Goal: Communication & Community: Share content

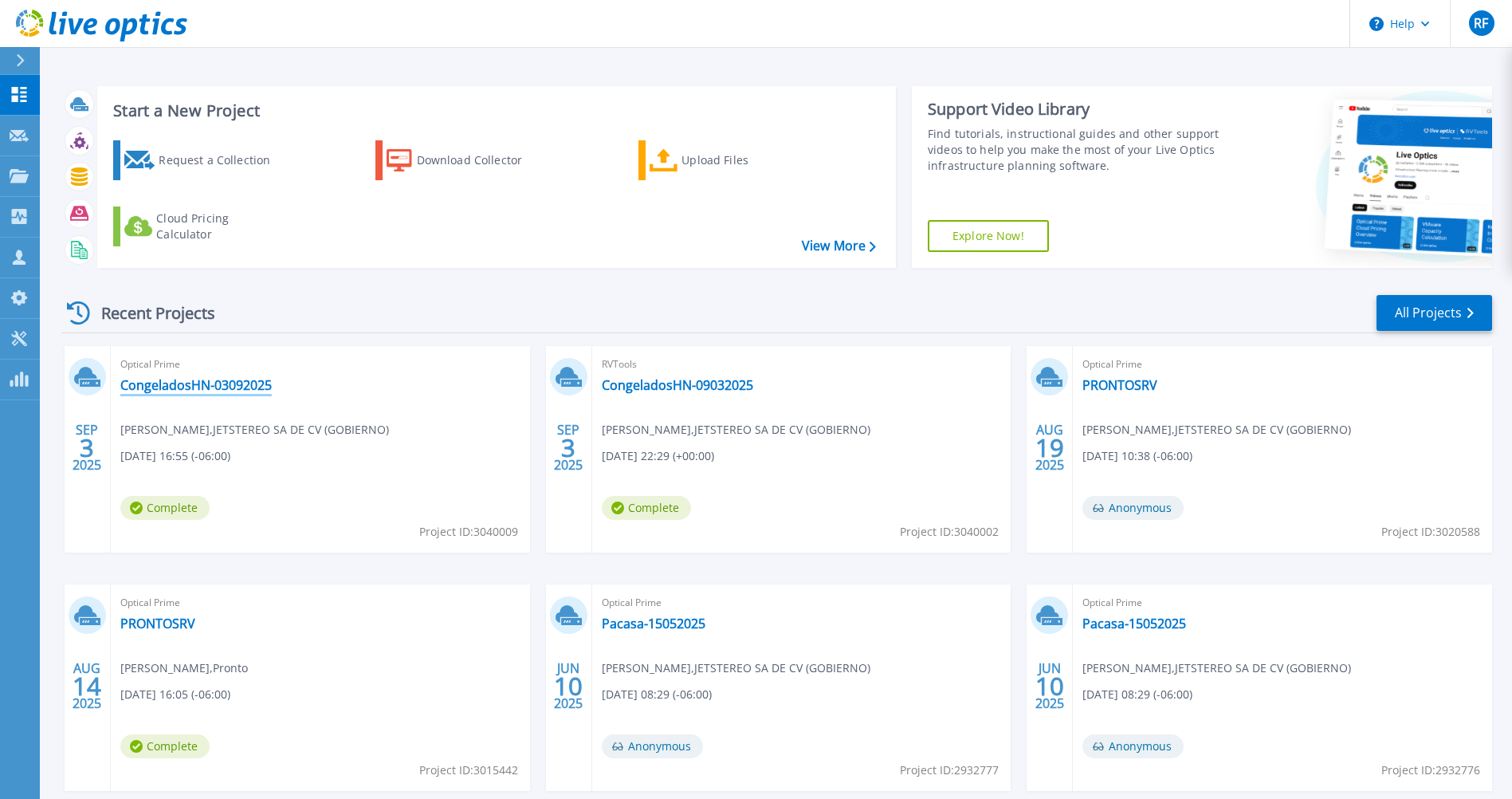
drag, startPoint x: 256, startPoint y: 387, endPoint x: 200, endPoint y: 392, distance: 56.2
click at [200, 392] on link "CongeladosHN-03092025" at bounding box center [196, 385] width 152 height 16
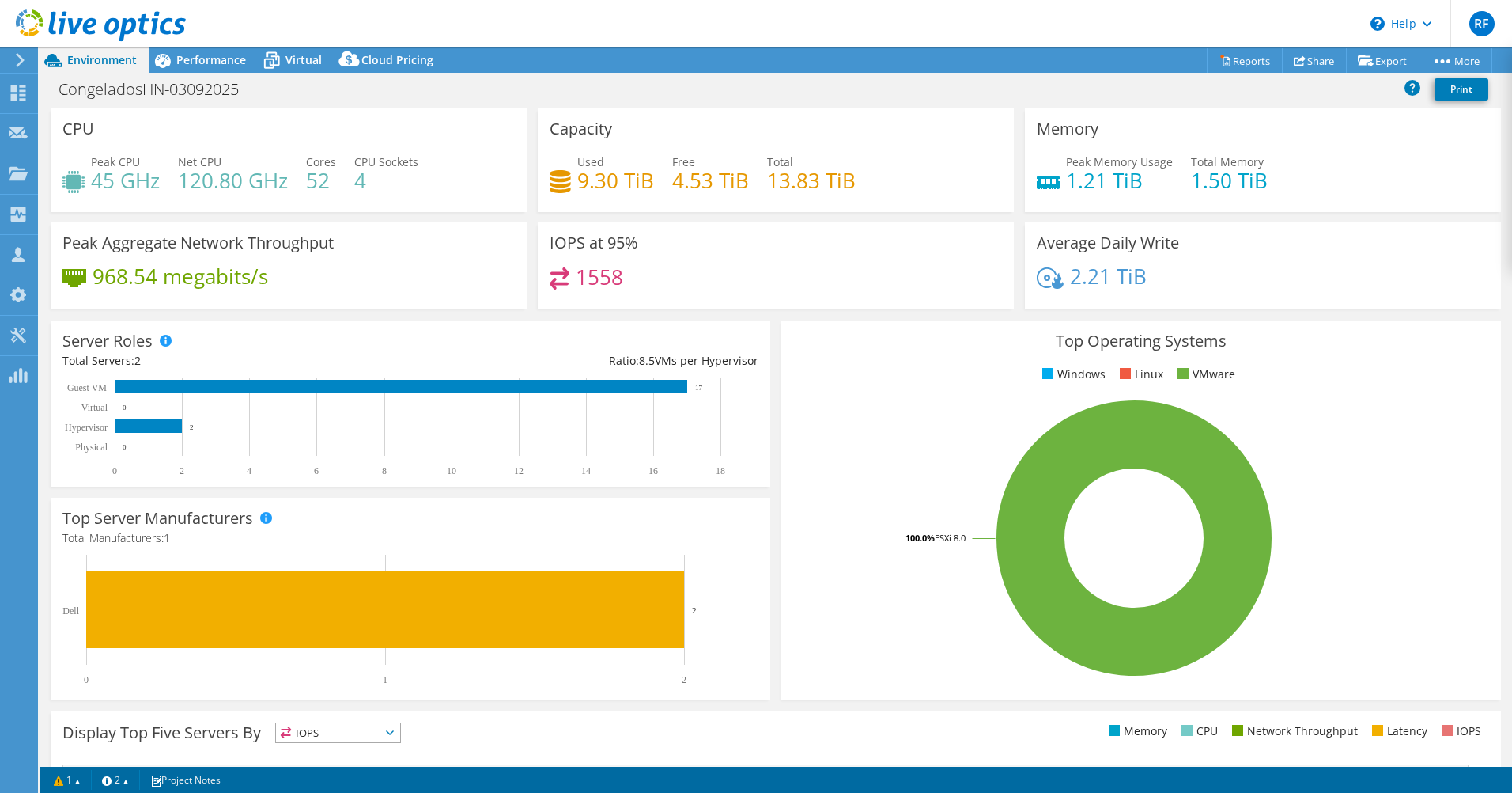
click at [950, 253] on div "IOPS at 95% 1558" at bounding box center [775, 265] width 476 height 86
click at [1309, 61] on link "Share" at bounding box center [1314, 60] width 65 height 25
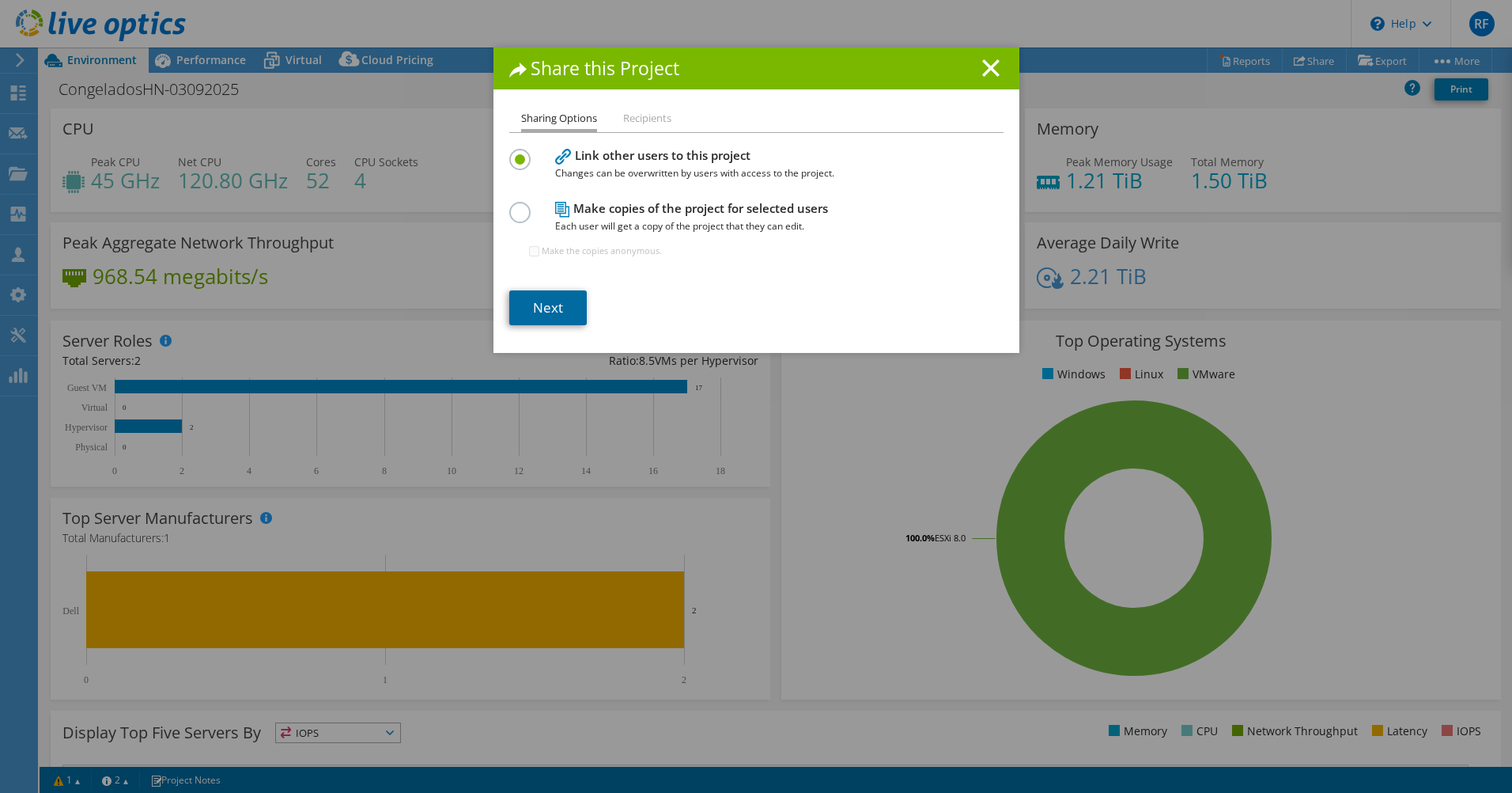
click at [526, 319] on link "Next" at bounding box center [549, 307] width 78 height 35
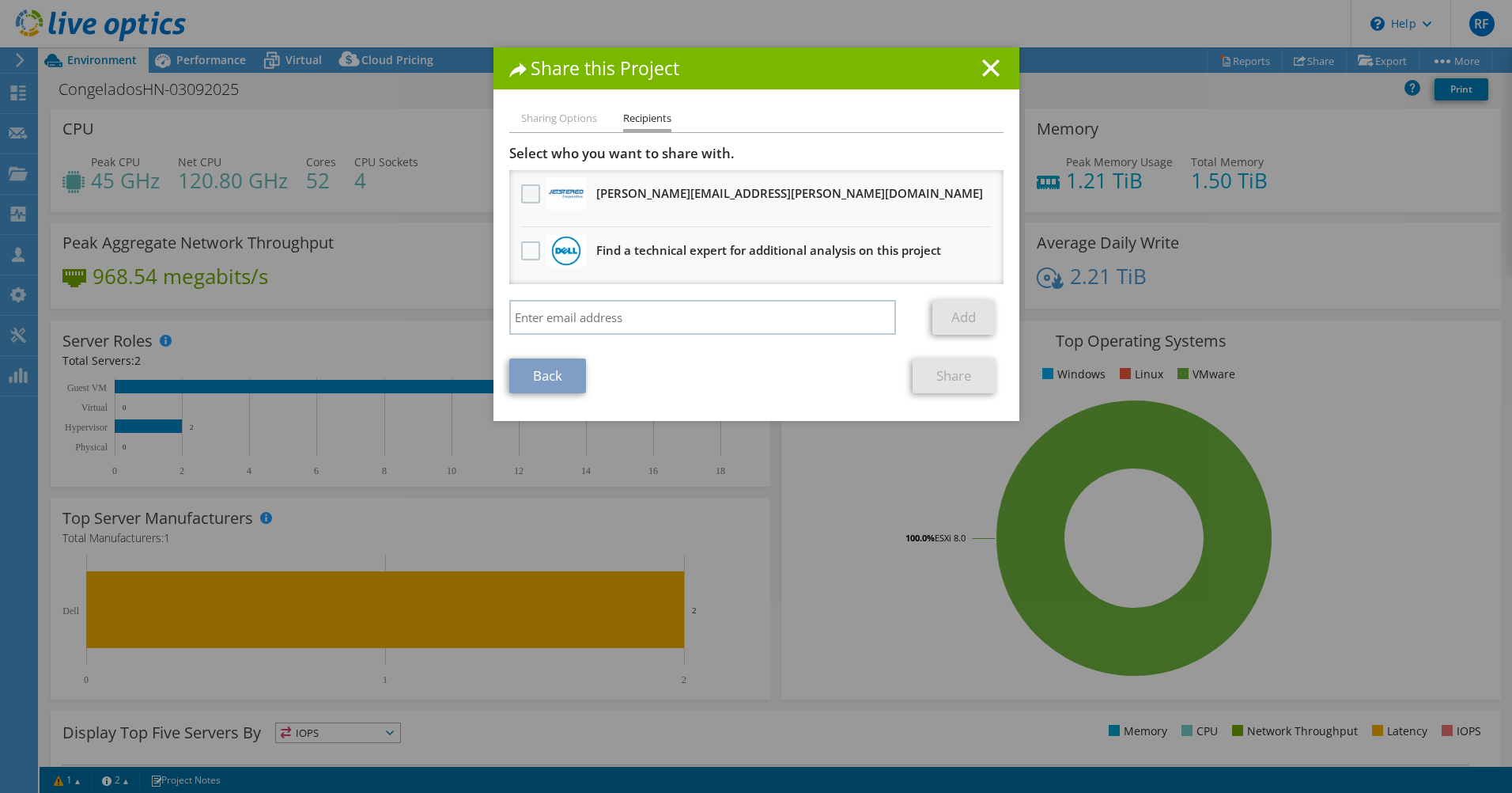
click at [521, 191] on label at bounding box center [532, 194] width 23 height 19
click at [0, 0] on input "checkbox" at bounding box center [0, 0] width 0 height 0
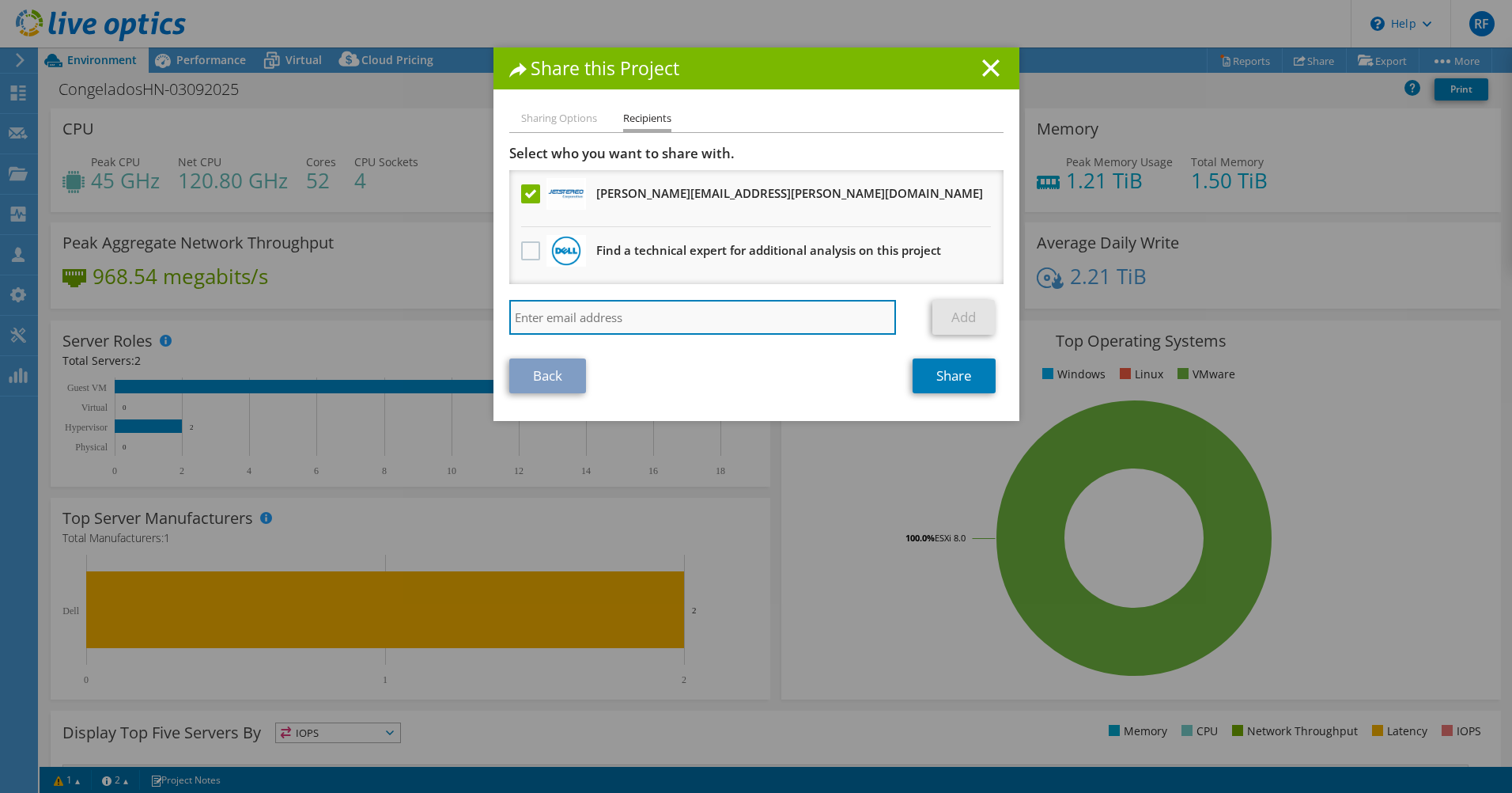
click at [609, 314] on input "search" at bounding box center [703, 317] width 388 height 35
type input "[PERSON_NAME][EMAIL_ADDRESS][PERSON_NAME][DOMAIN_NAME]"
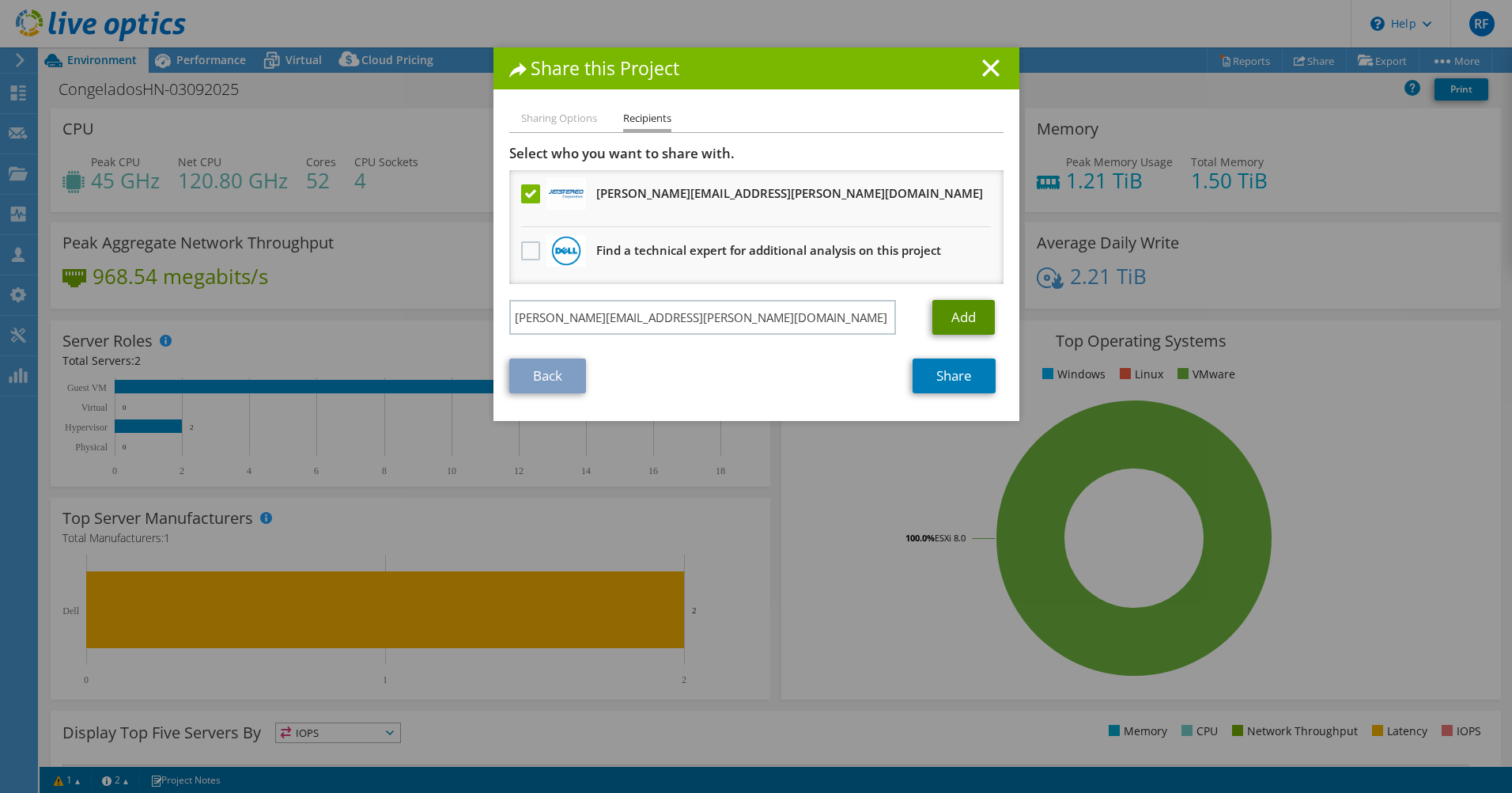
click at [954, 331] on link "Add" at bounding box center [963, 317] width 63 height 35
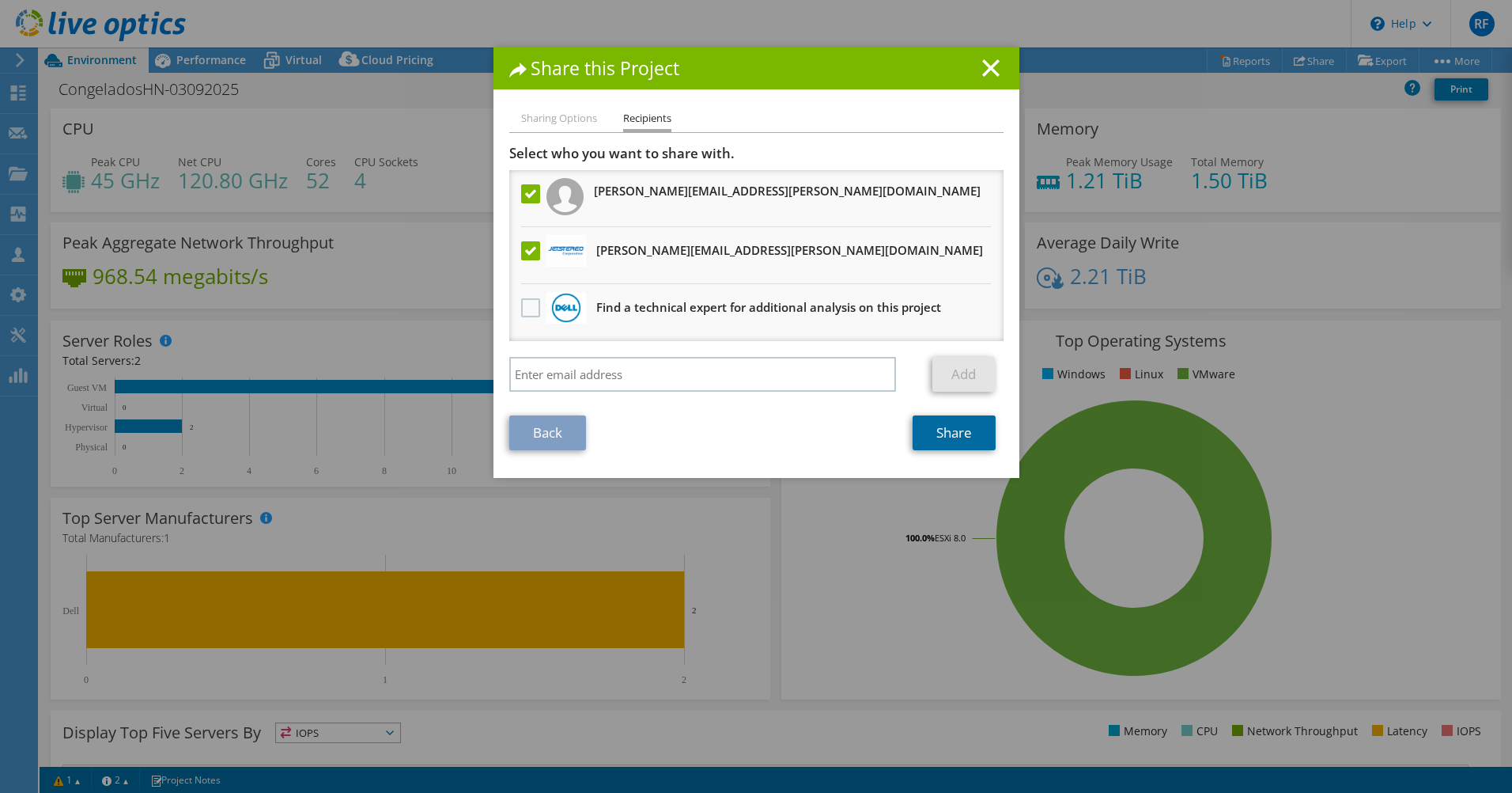
click at [944, 426] on link "Share" at bounding box center [954, 432] width 83 height 35
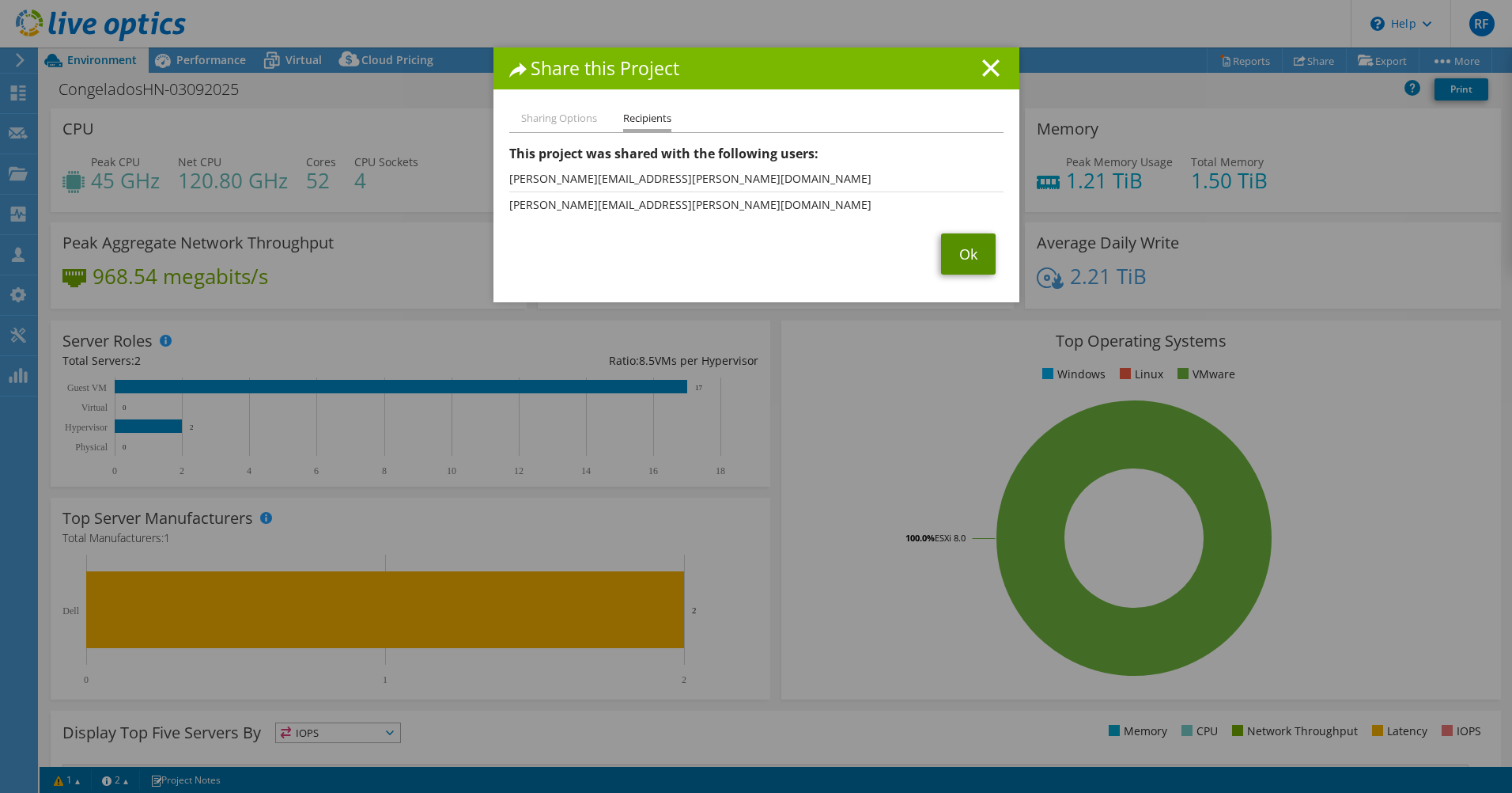
click at [969, 253] on link "Ok" at bounding box center [969, 254] width 55 height 41
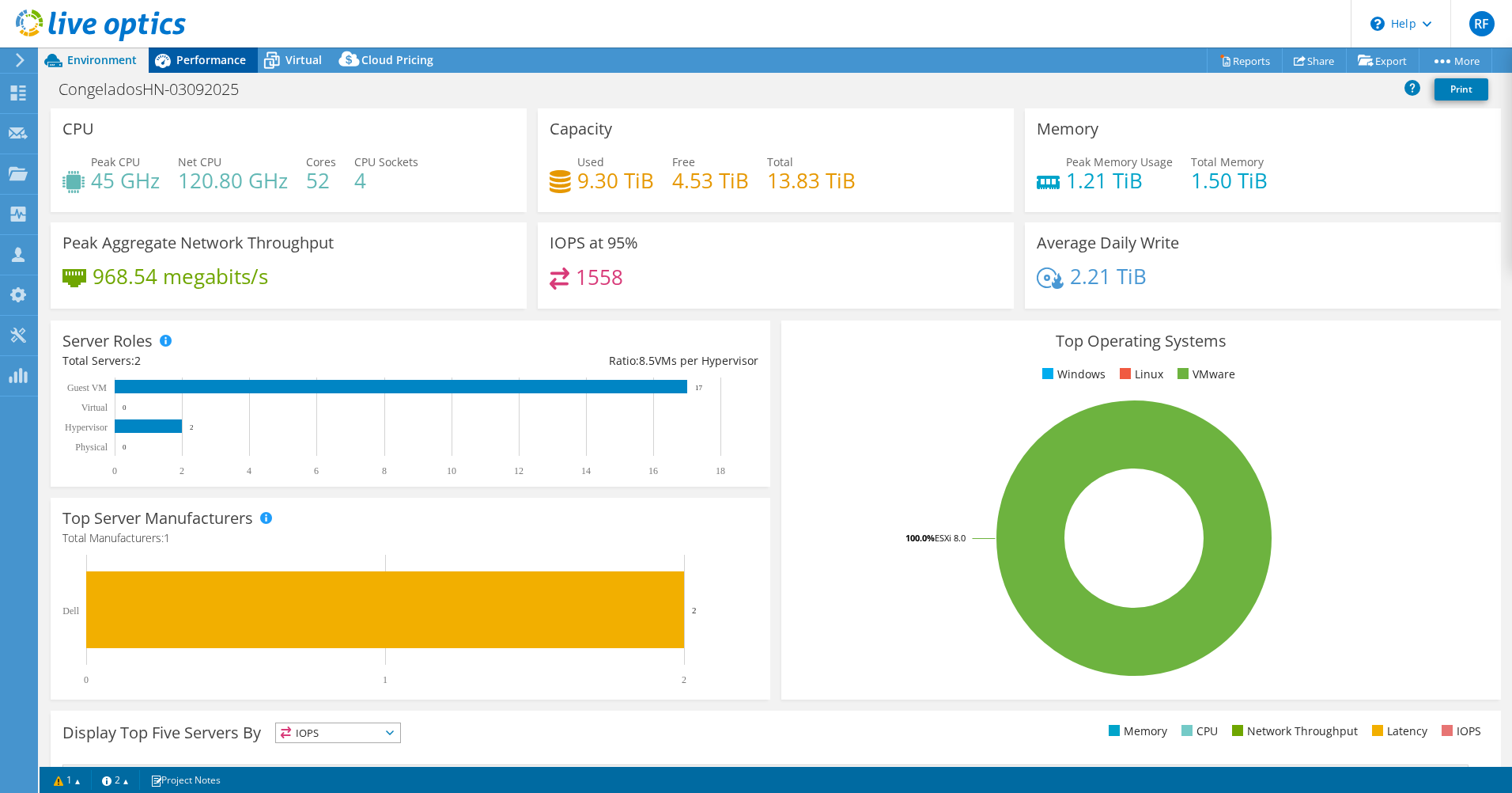
click at [202, 52] on div "Performance" at bounding box center [203, 60] width 109 height 25
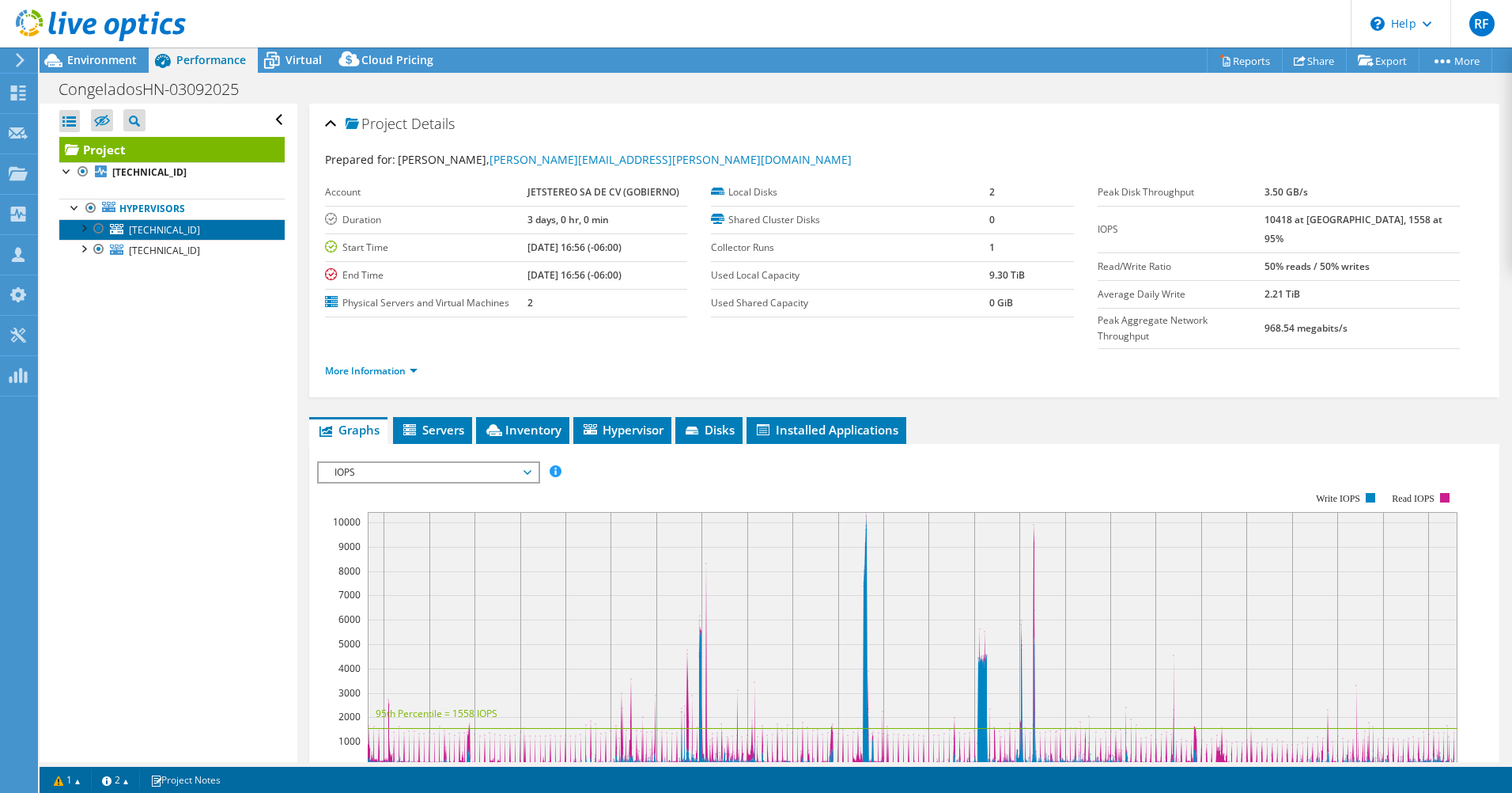
click at [186, 228] on span "[TECHNICAL_ID]" at bounding box center [165, 230] width 71 height 14
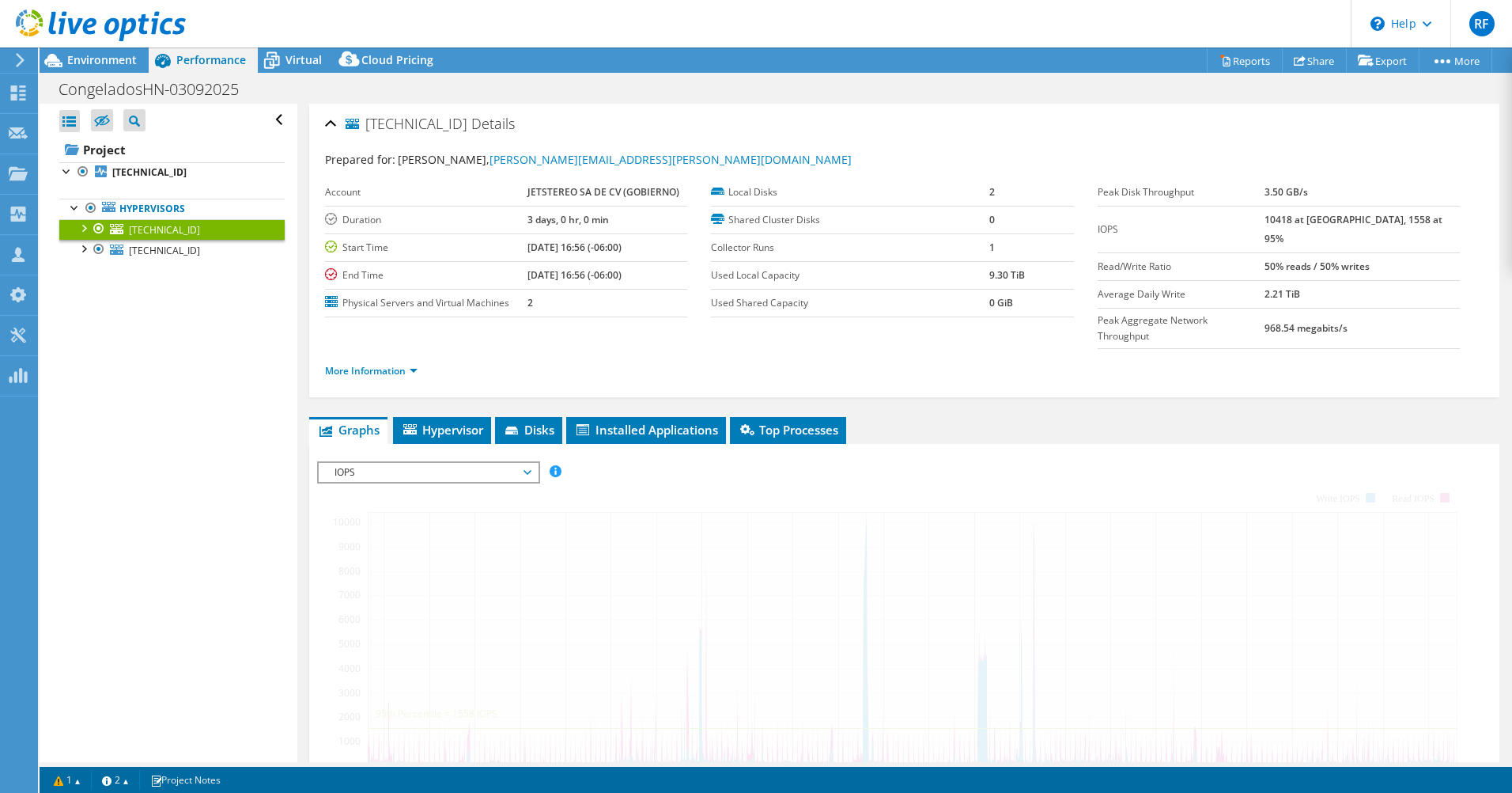
drag, startPoint x: 365, startPoint y: 128, endPoint x: 455, endPoint y: 123, distance: 90.1
click at [455, 123] on span "[TECHNICAL_ID]" at bounding box center [407, 124] width 122 height 16
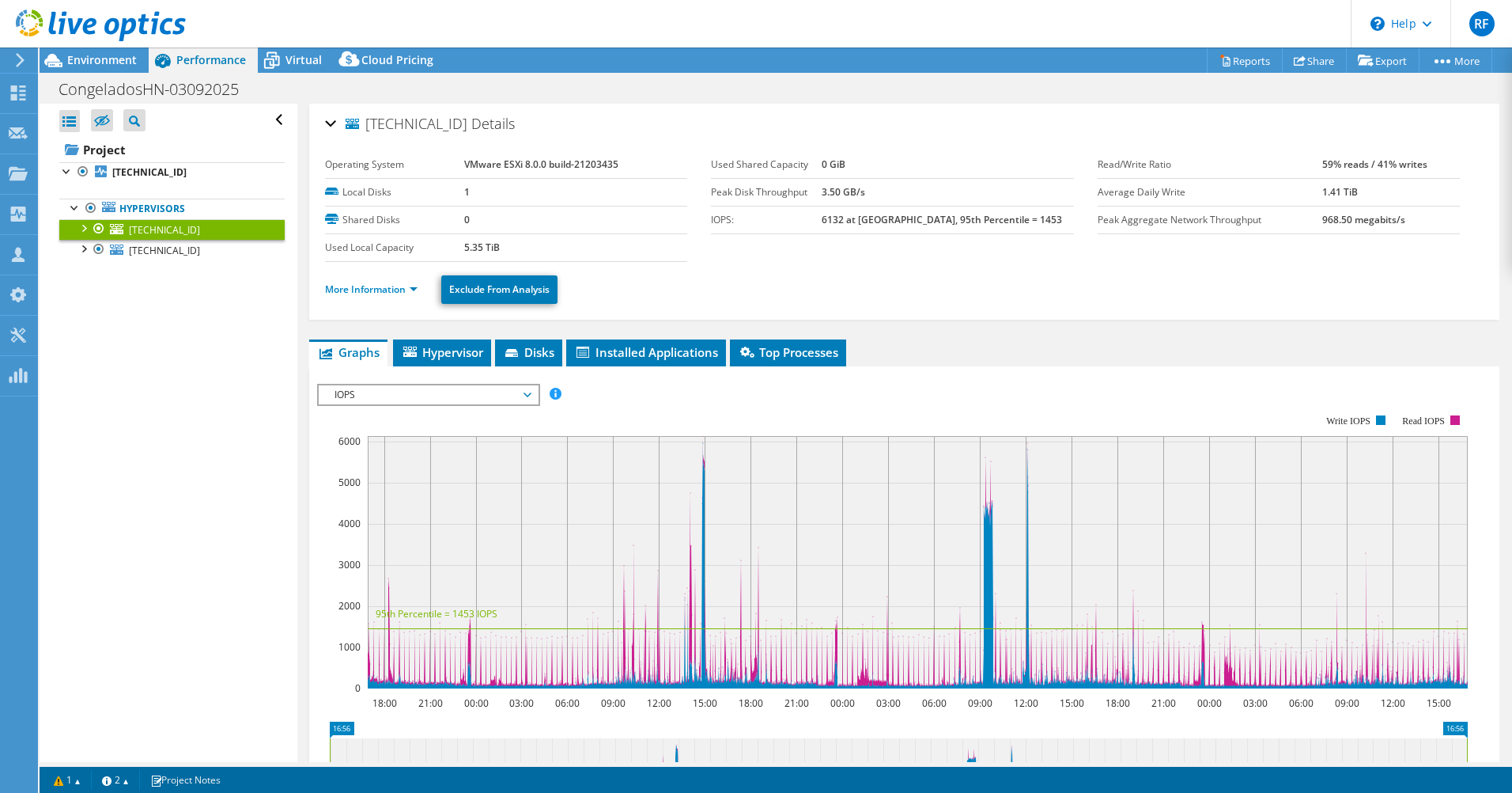
copy span "[TECHNICAL_ID]"
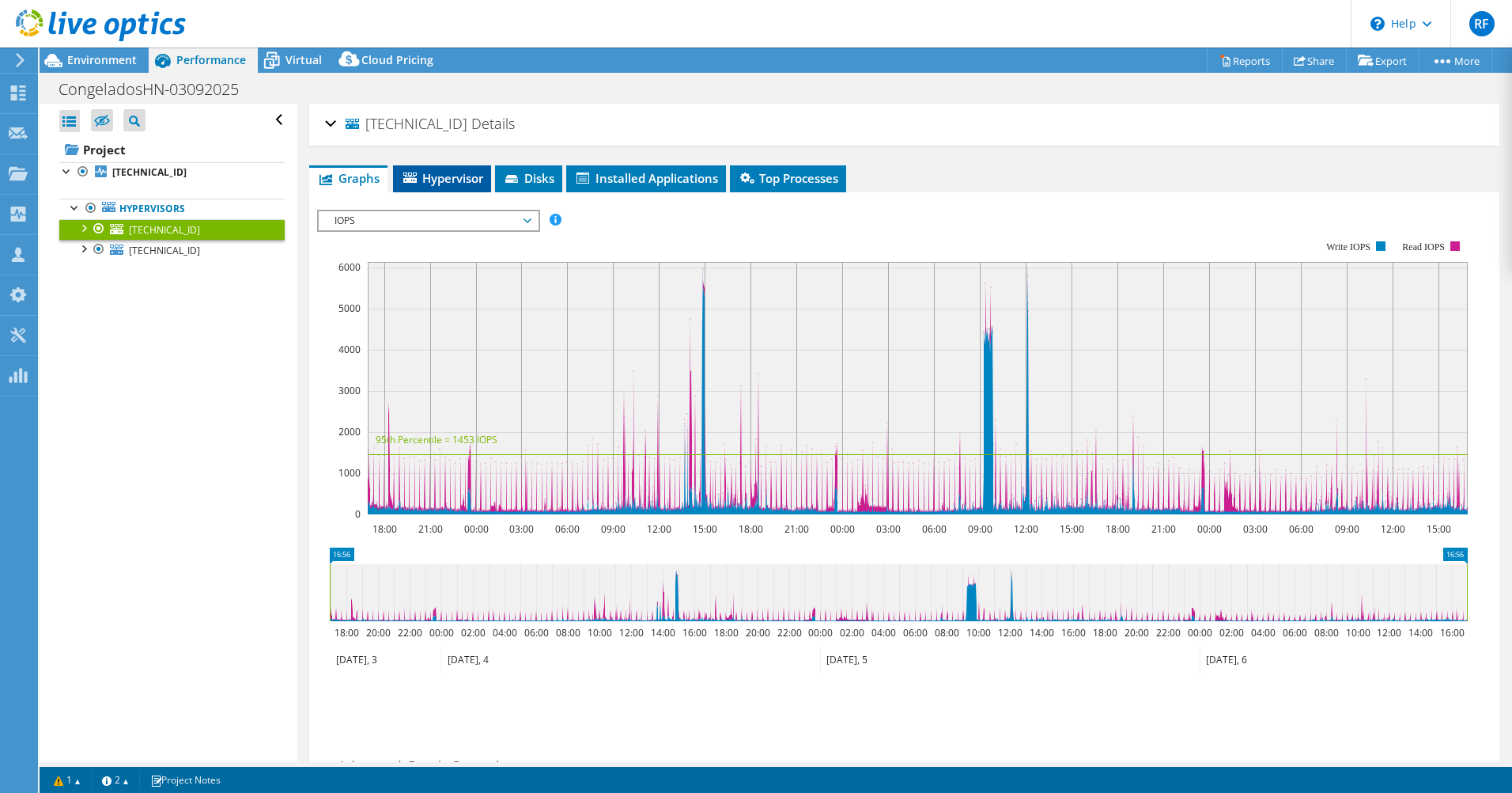
click at [442, 178] on span "Hypervisor" at bounding box center [442, 178] width 82 height 16
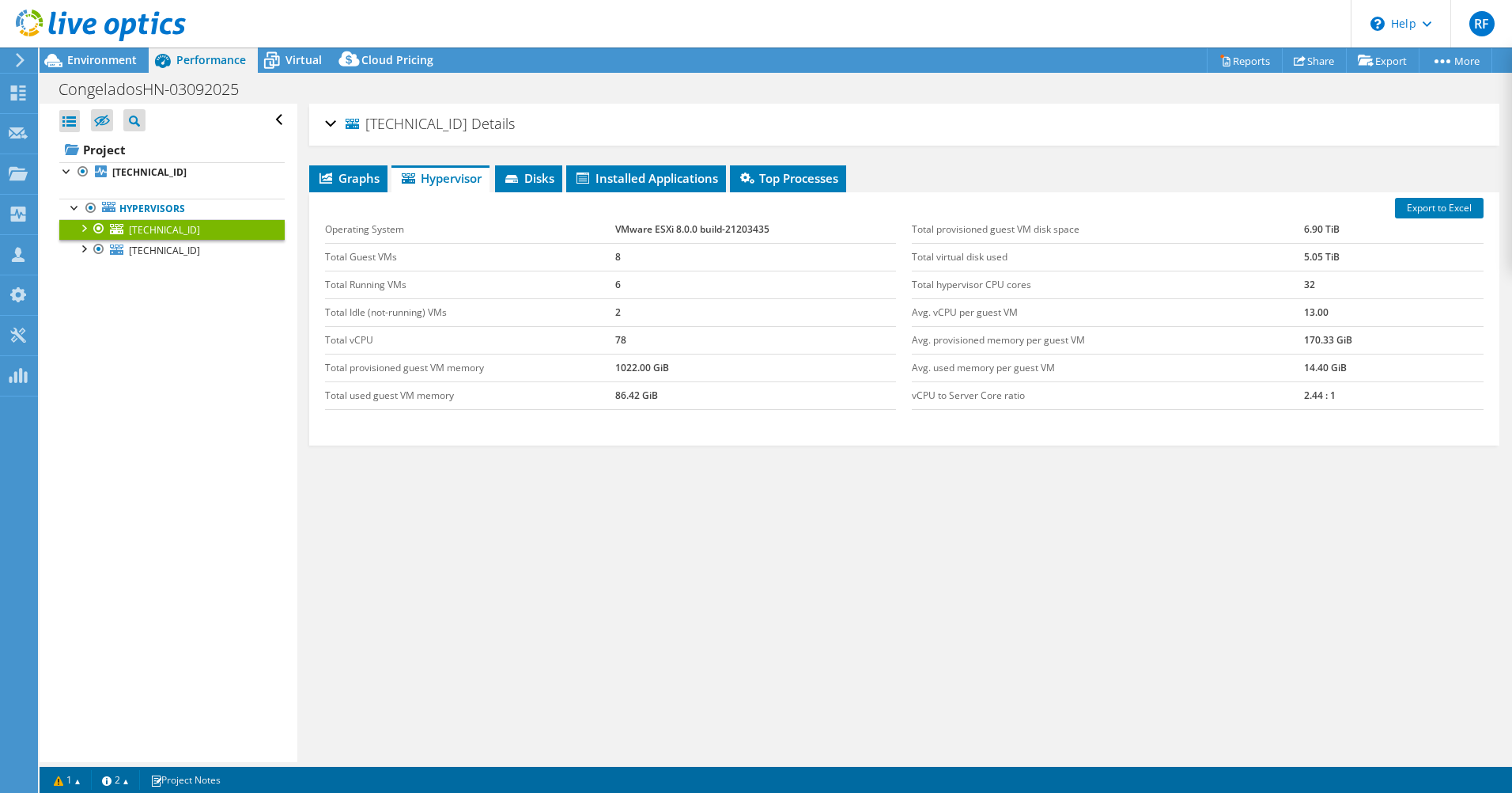
click at [319, 123] on div "[TECHNICAL_ID] Details Operating System VMware ESXi 8.0.0 build-21203435 Local …" at bounding box center [904, 125] width 1191 height 42
click at [335, 122] on div "[TECHNICAL_ID] Details" at bounding box center [904, 124] width 1159 height 34
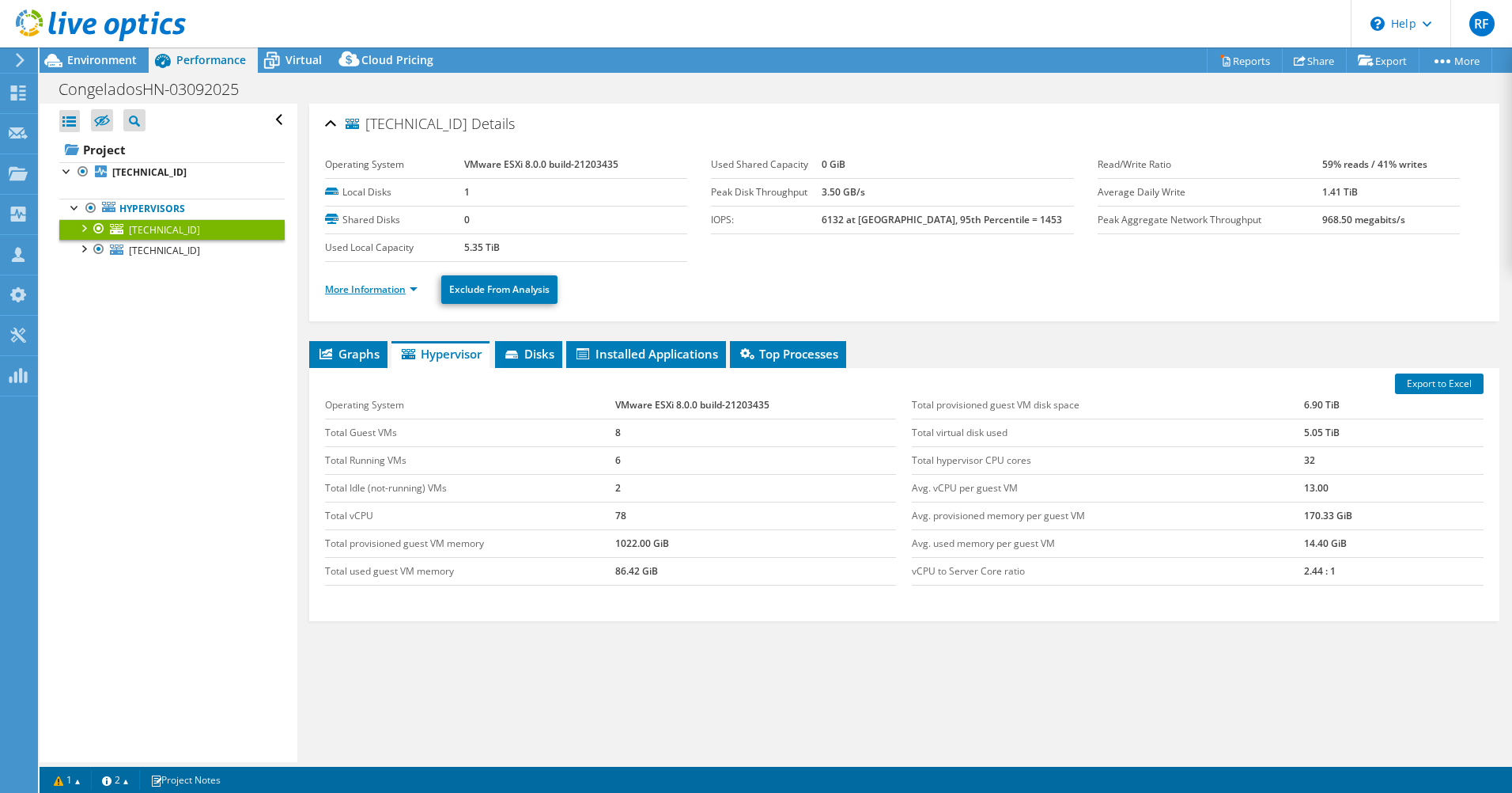
click at [406, 287] on link "More Information" at bounding box center [372, 289] width 93 height 14
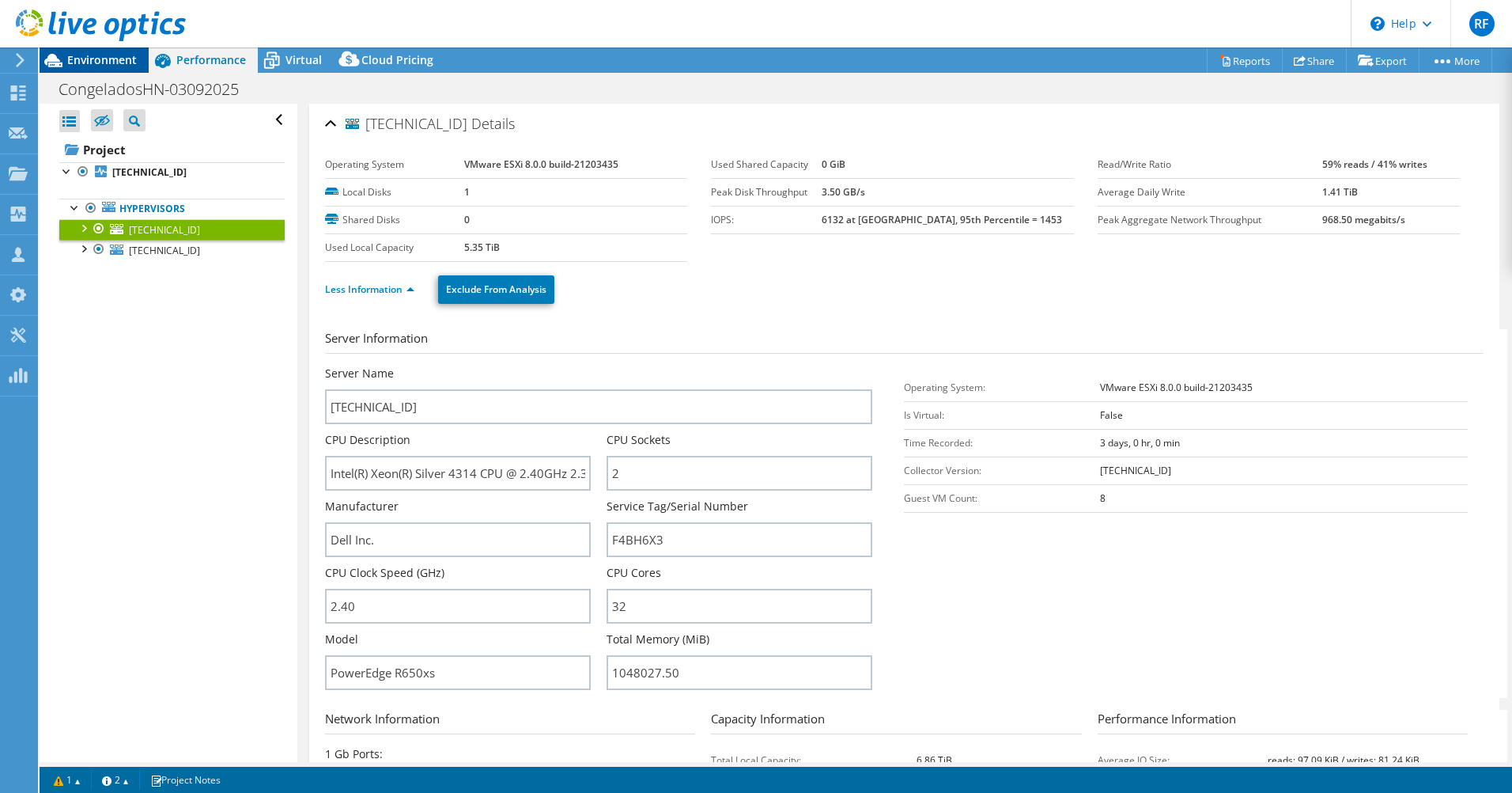
click at [105, 59] on span "Environment" at bounding box center [102, 60] width 69 height 15
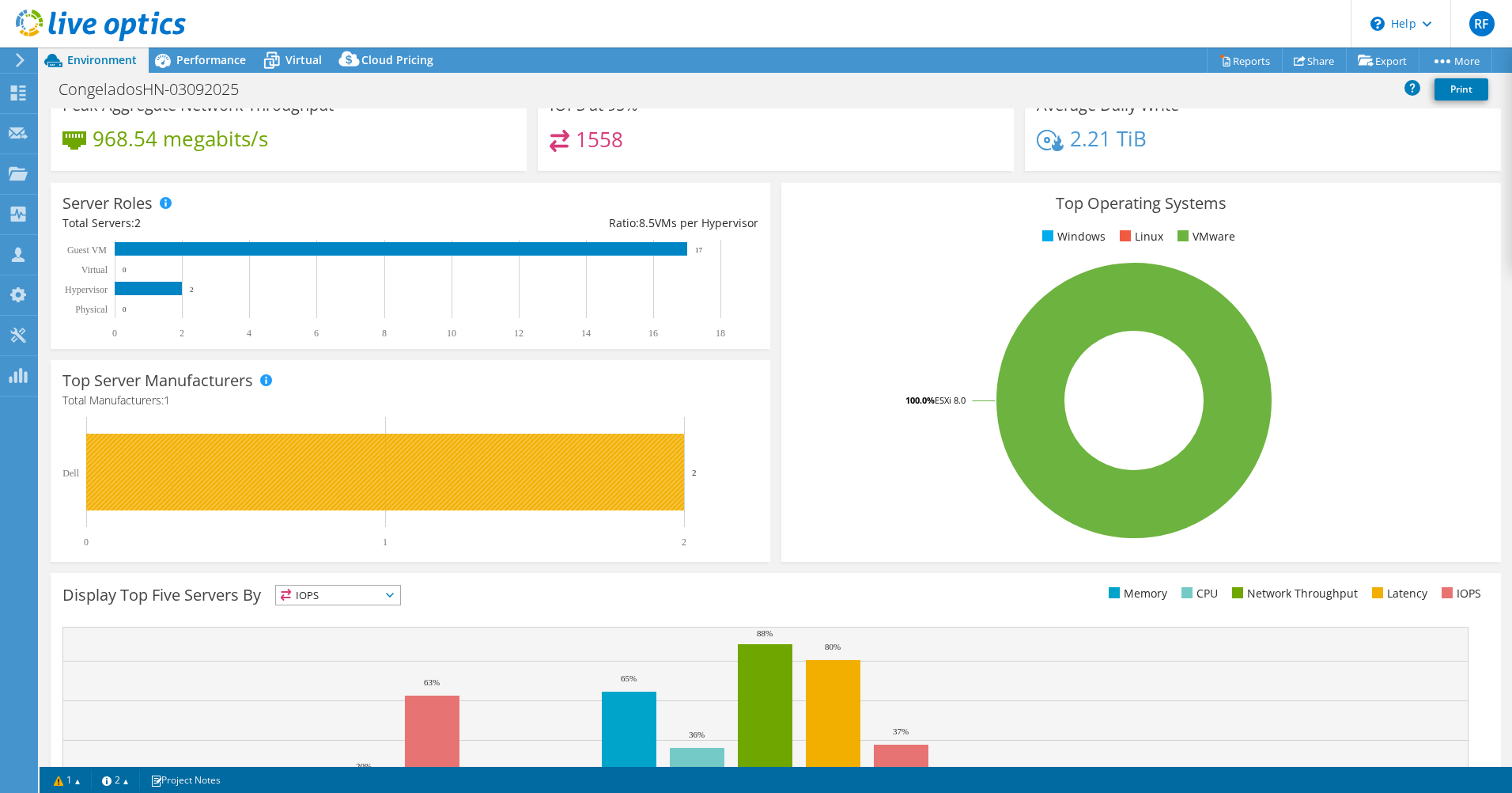
scroll to position [158, 0]
